Goal: Find specific page/section: Find specific page/section

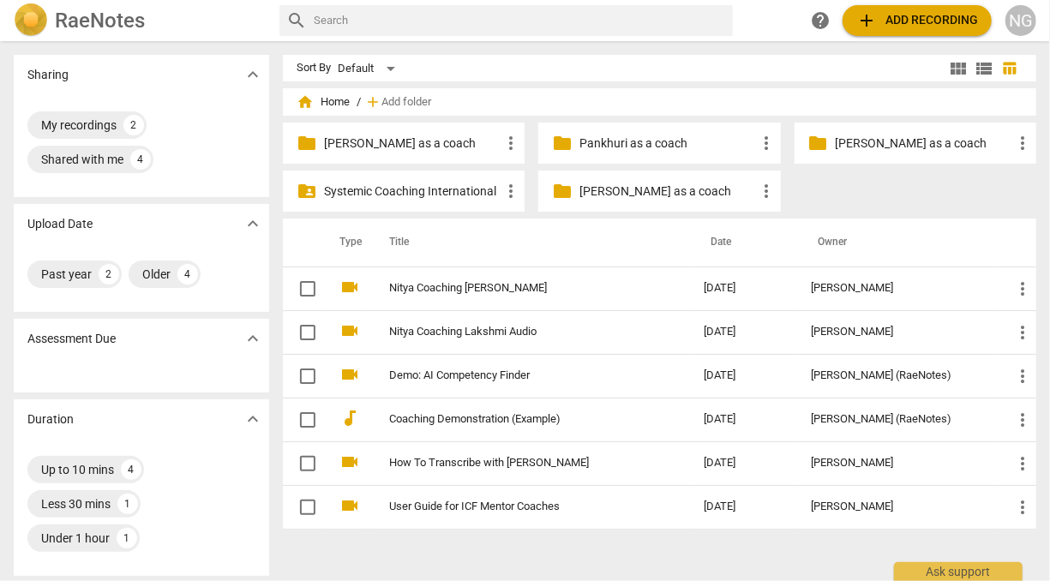
click at [384, 141] on p "[PERSON_NAME] as a coach" at bounding box center [412, 144] width 176 height 18
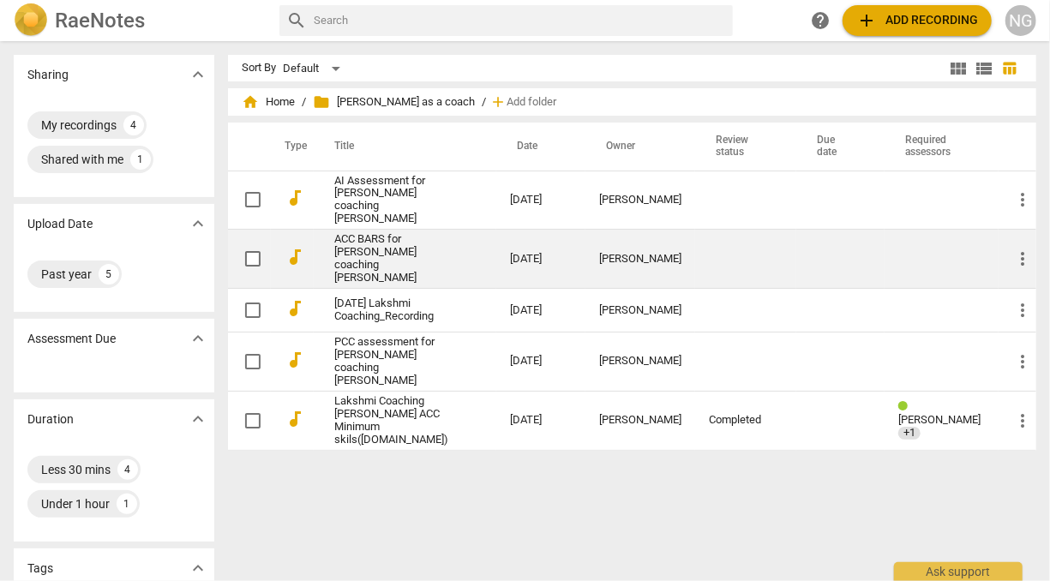
click at [388, 242] on link "ACC BARS for [PERSON_NAME] coaching [PERSON_NAME]" at bounding box center [391, 258] width 114 height 51
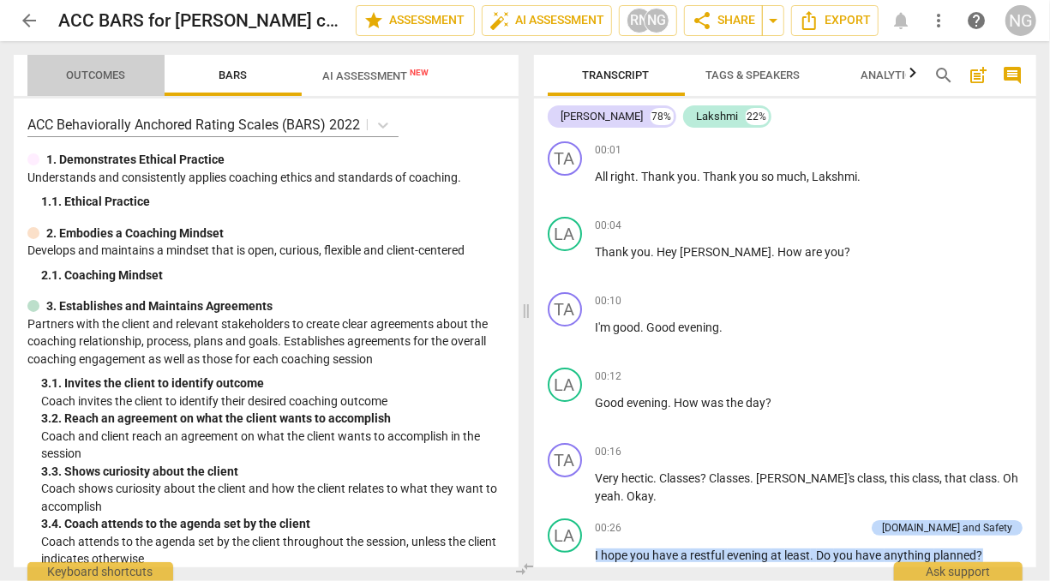
click at [113, 75] on span "Outcomes" at bounding box center [96, 75] width 59 height 13
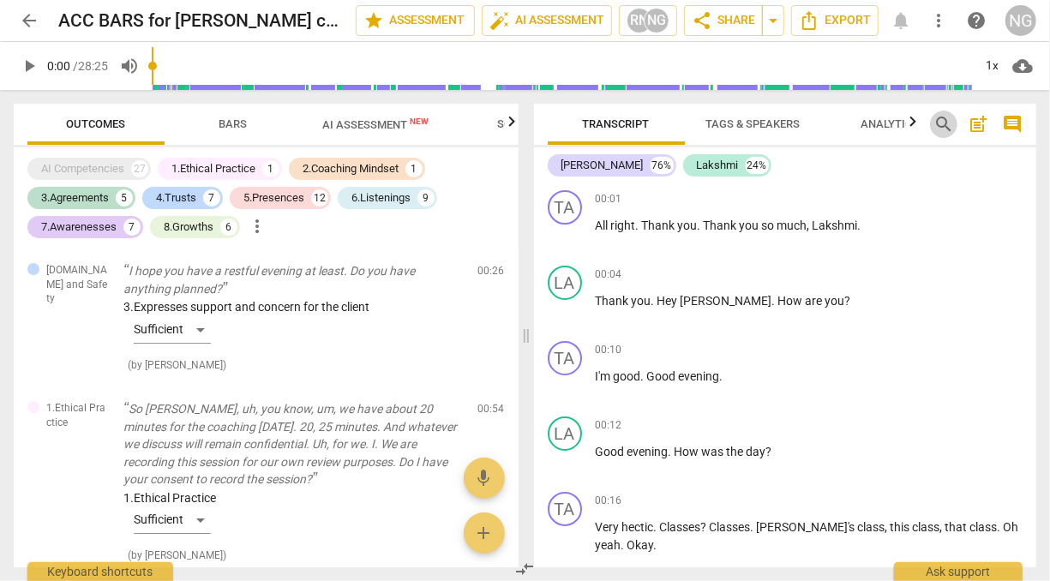
click at [942, 127] on span "search" at bounding box center [943, 124] width 21 height 21
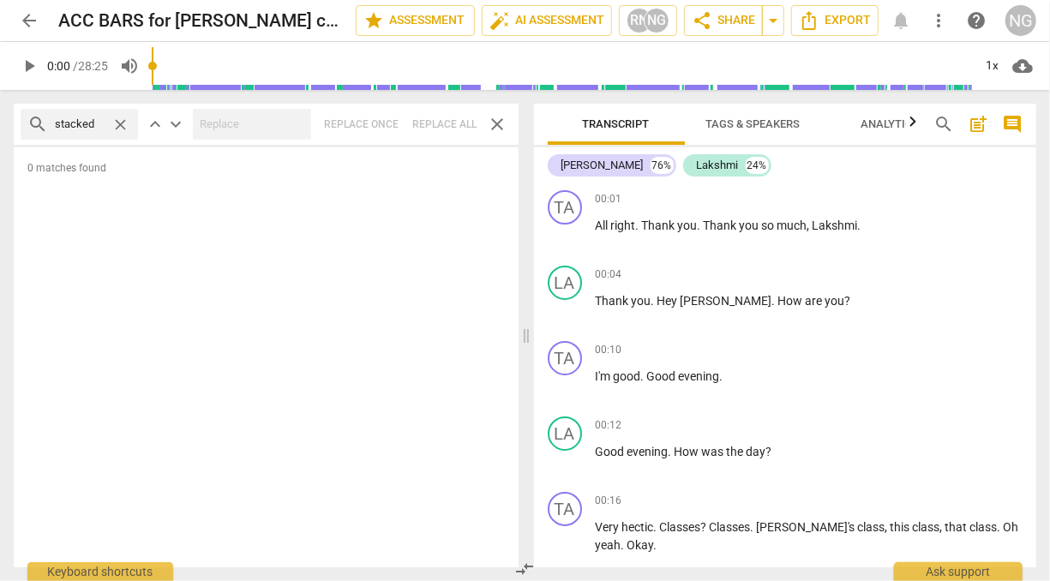
click at [101, 118] on input "stacked" at bounding box center [80, 124] width 50 height 27
type input "s"
type input "1"
click at [498, 125] on span "close" at bounding box center [498, 124] width 21 height 21
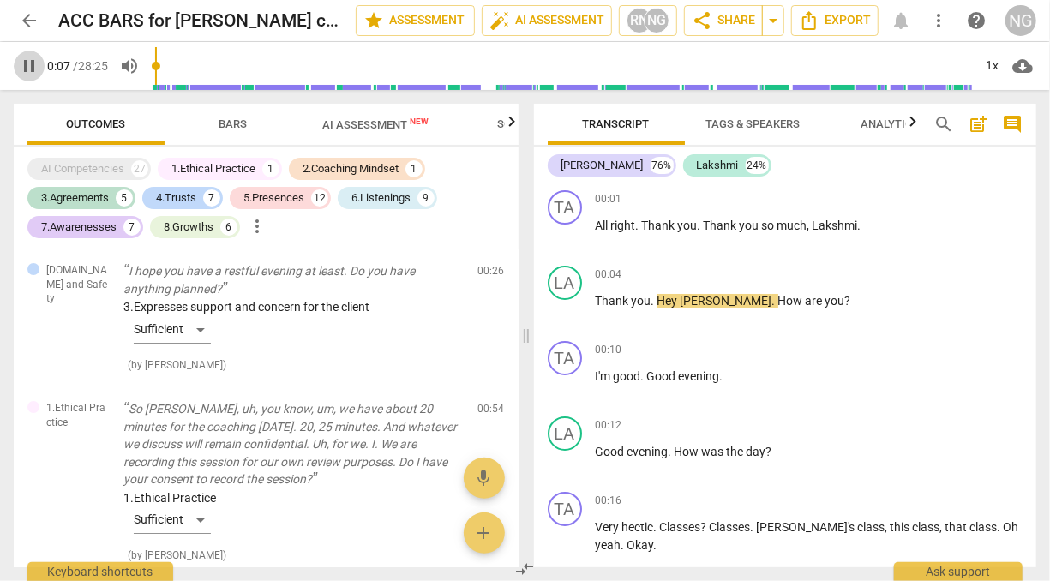
click at [21, 60] on span "pause" at bounding box center [29, 66] width 21 height 21
type input "8"
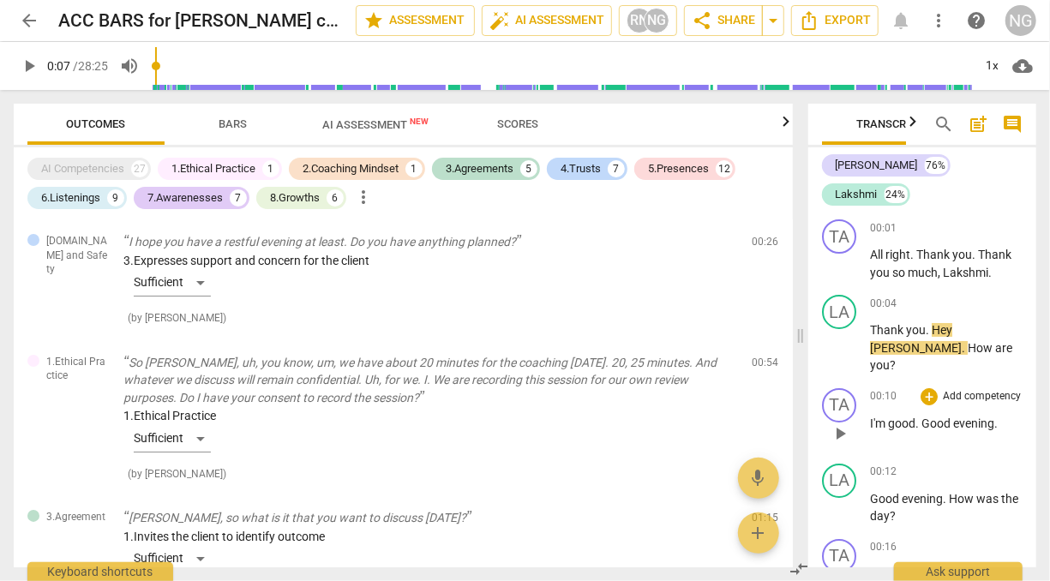
drag, startPoint x: 527, startPoint y: 330, endPoint x: 801, endPoint y: 341, distance: 274.4
click at [801, 341] on span at bounding box center [800, 335] width 10 height 491
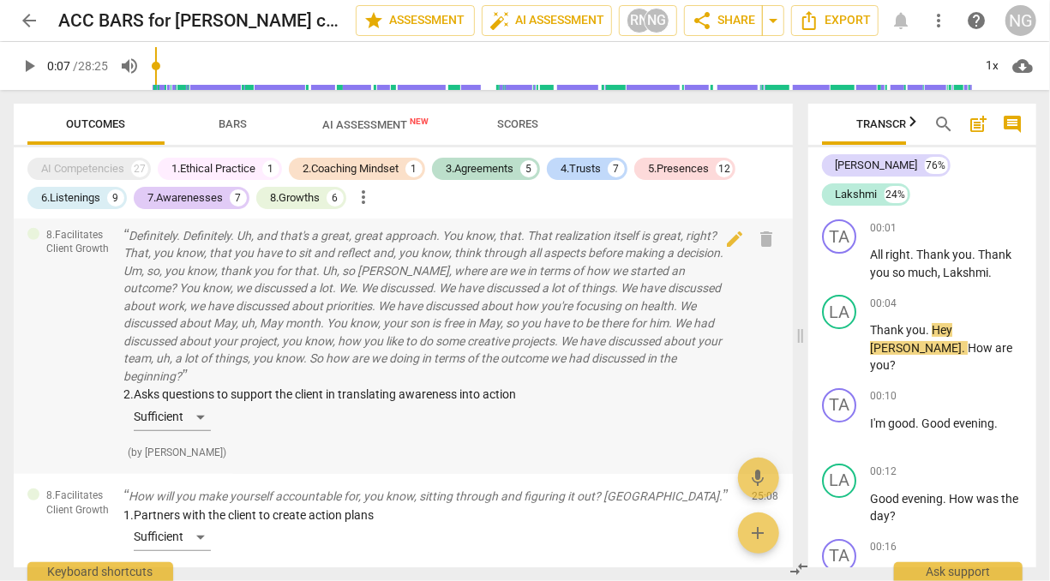
scroll to position [6946, 0]
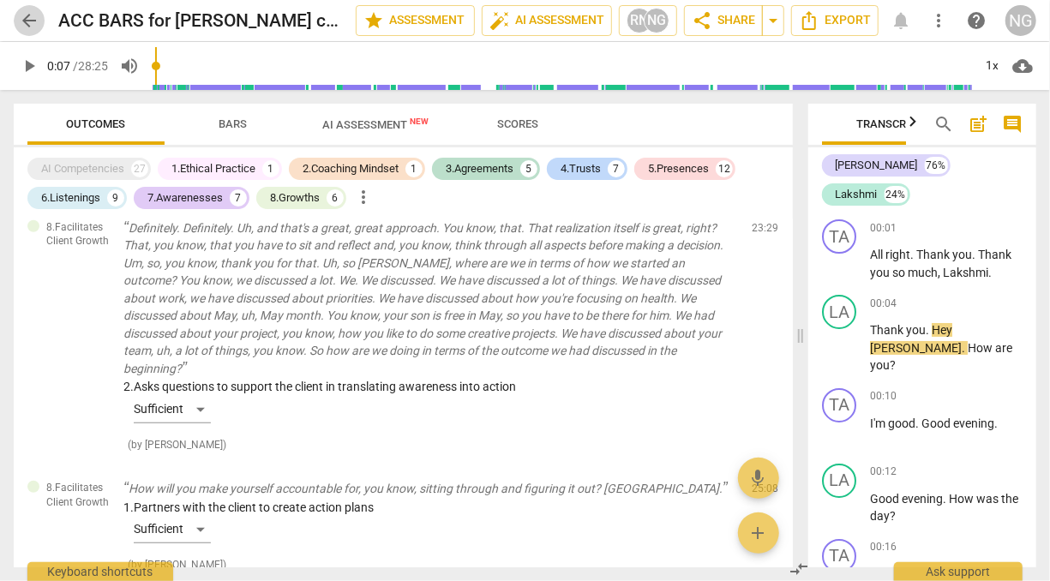
click at [27, 20] on span "arrow_back" at bounding box center [29, 20] width 21 height 21
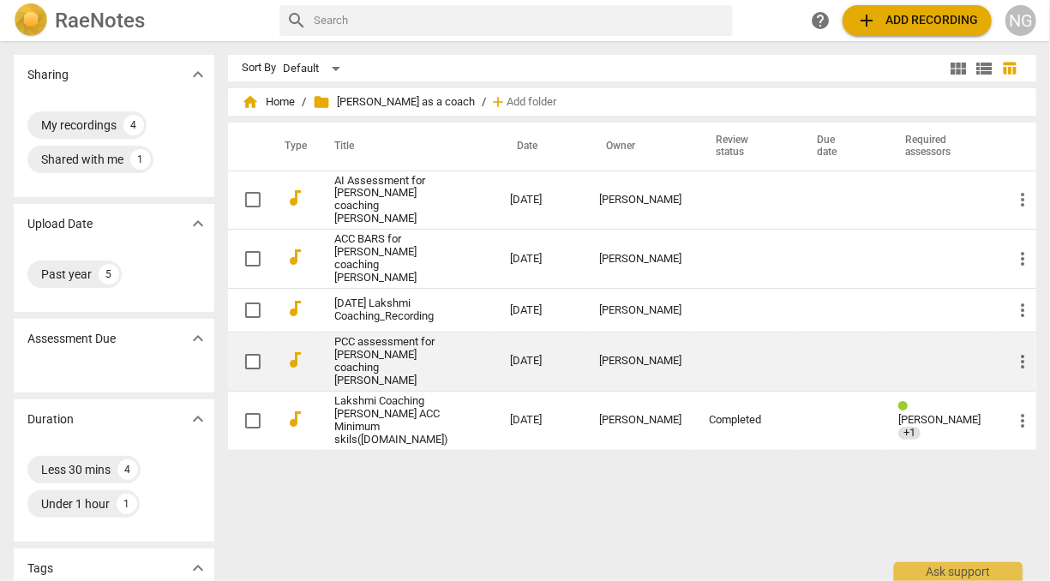
click at [410, 336] on link "PCC assessment for [PERSON_NAME] coaching [PERSON_NAME]" at bounding box center [391, 361] width 114 height 51
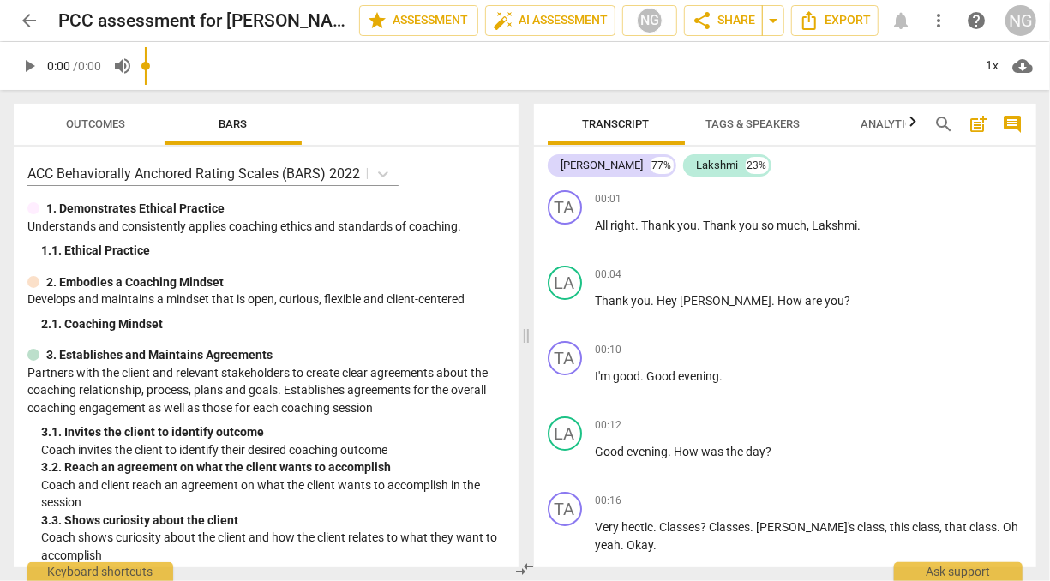
click at [95, 74] on div "arrow_back PCC assessment for [PERSON_NAME] coaching [PERSON_NAME] edit star As…" at bounding box center [525, 290] width 1050 height 581
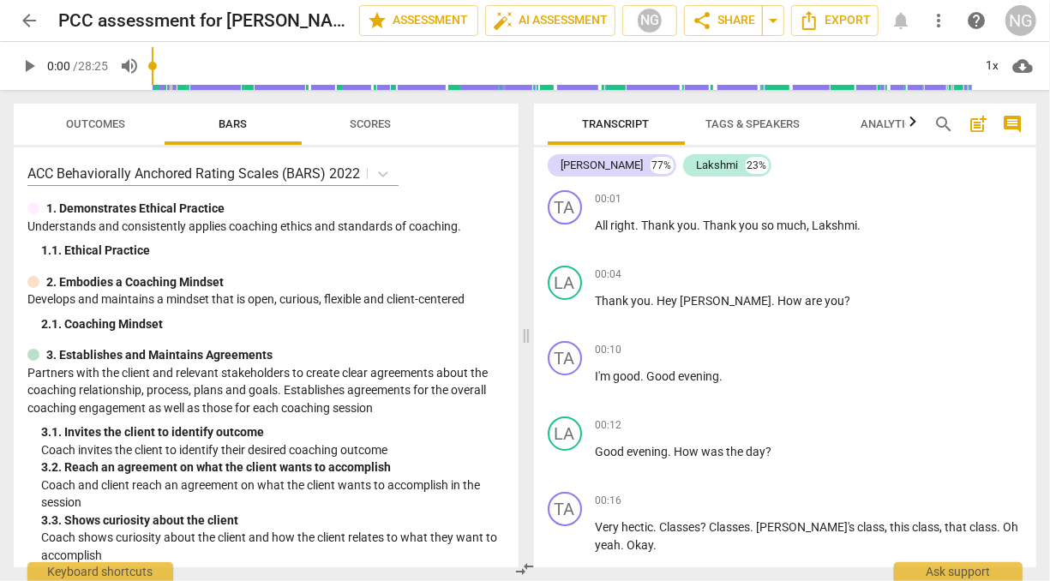
click at [112, 117] on span "Outcomes" at bounding box center [96, 123] width 59 height 13
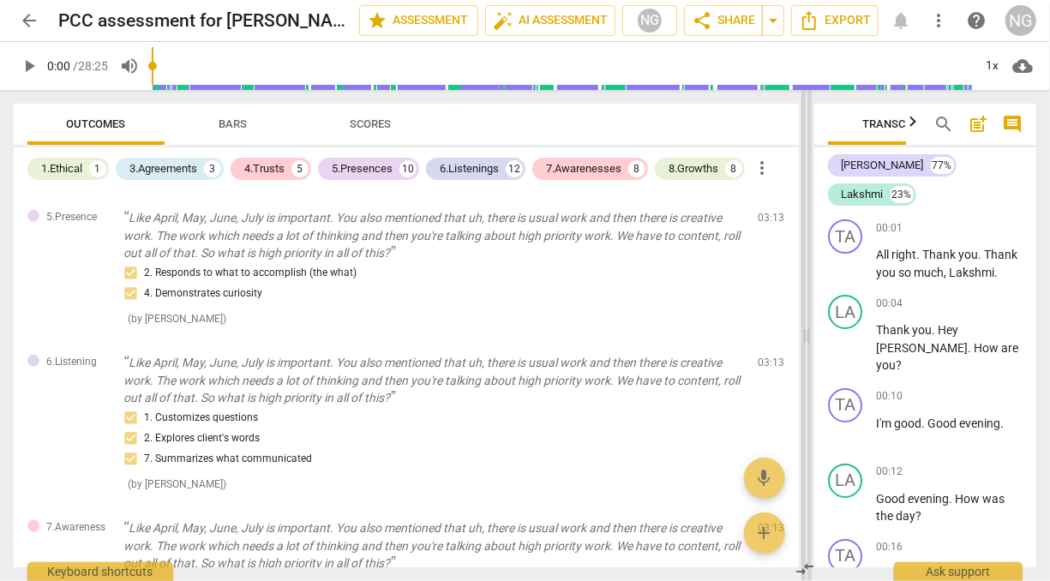
scroll to position [392, 0]
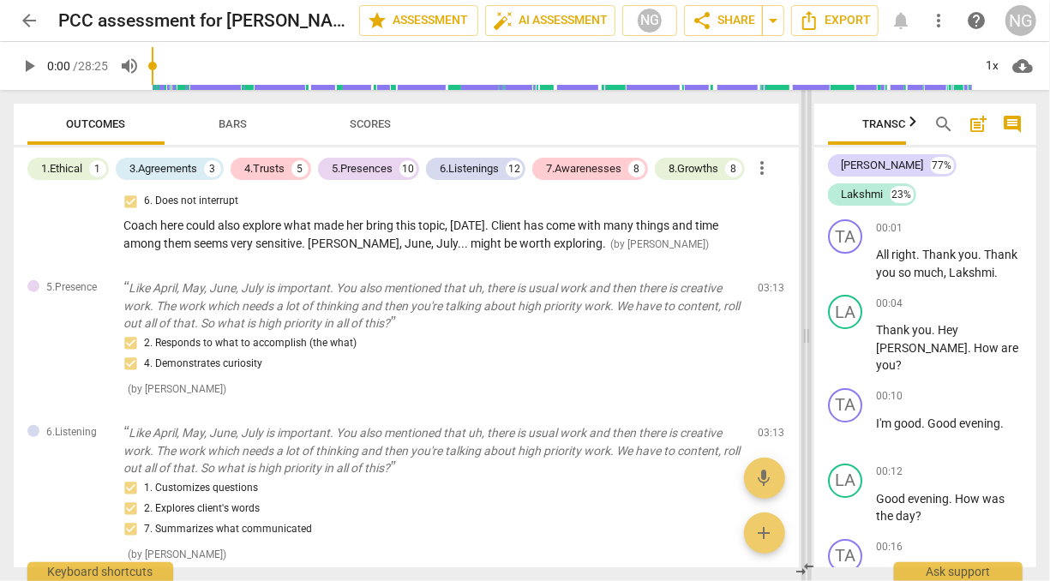
drag, startPoint x: 522, startPoint y: 336, endPoint x: 802, endPoint y: 315, distance: 280.9
click at [802, 315] on span at bounding box center [806, 335] width 10 height 491
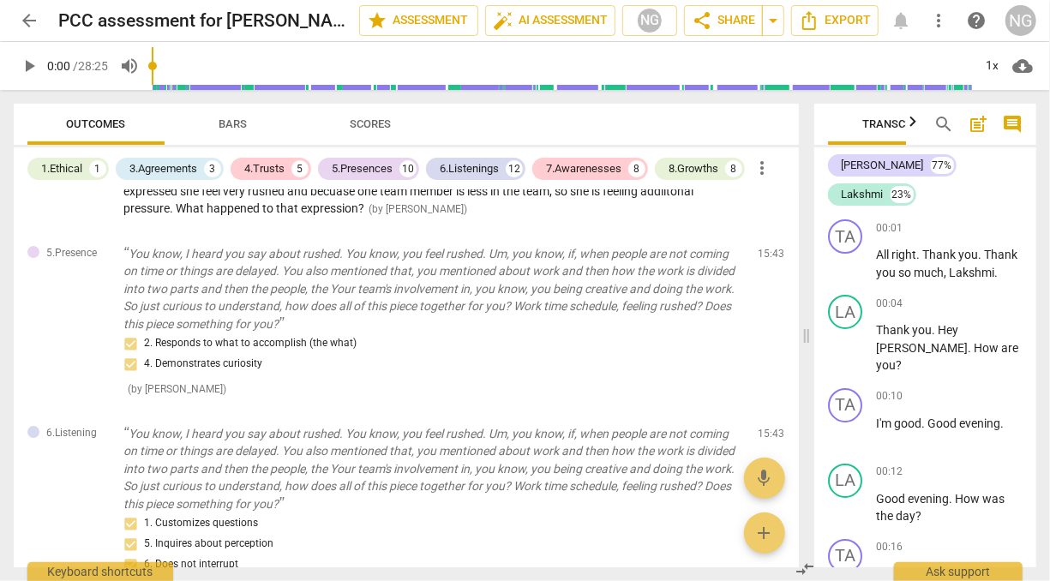
scroll to position [3033, 0]
